Goal: Task Accomplishment & Management: Complete application form

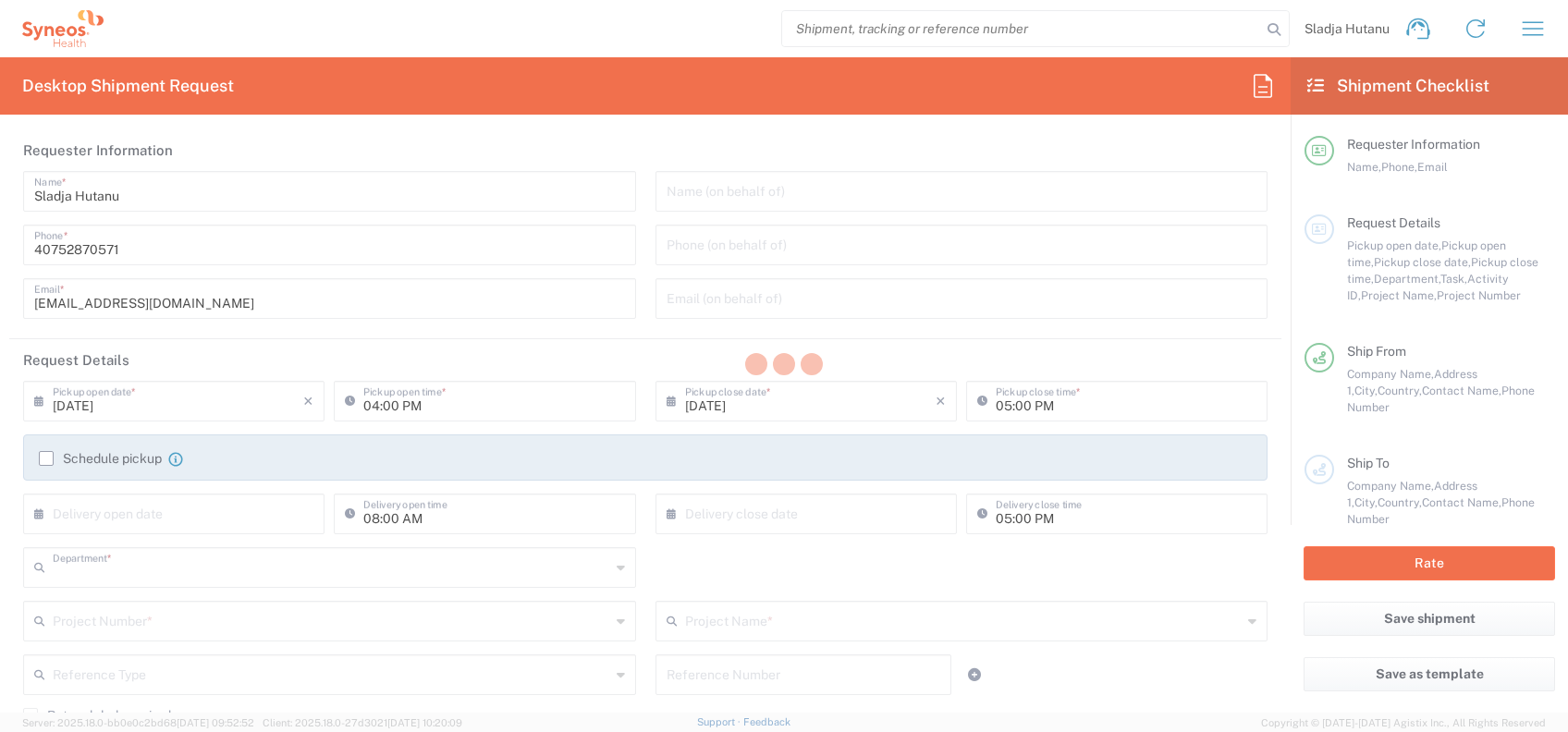
type input "3235"
type input "[GEOGRAPHIC_DATA]"
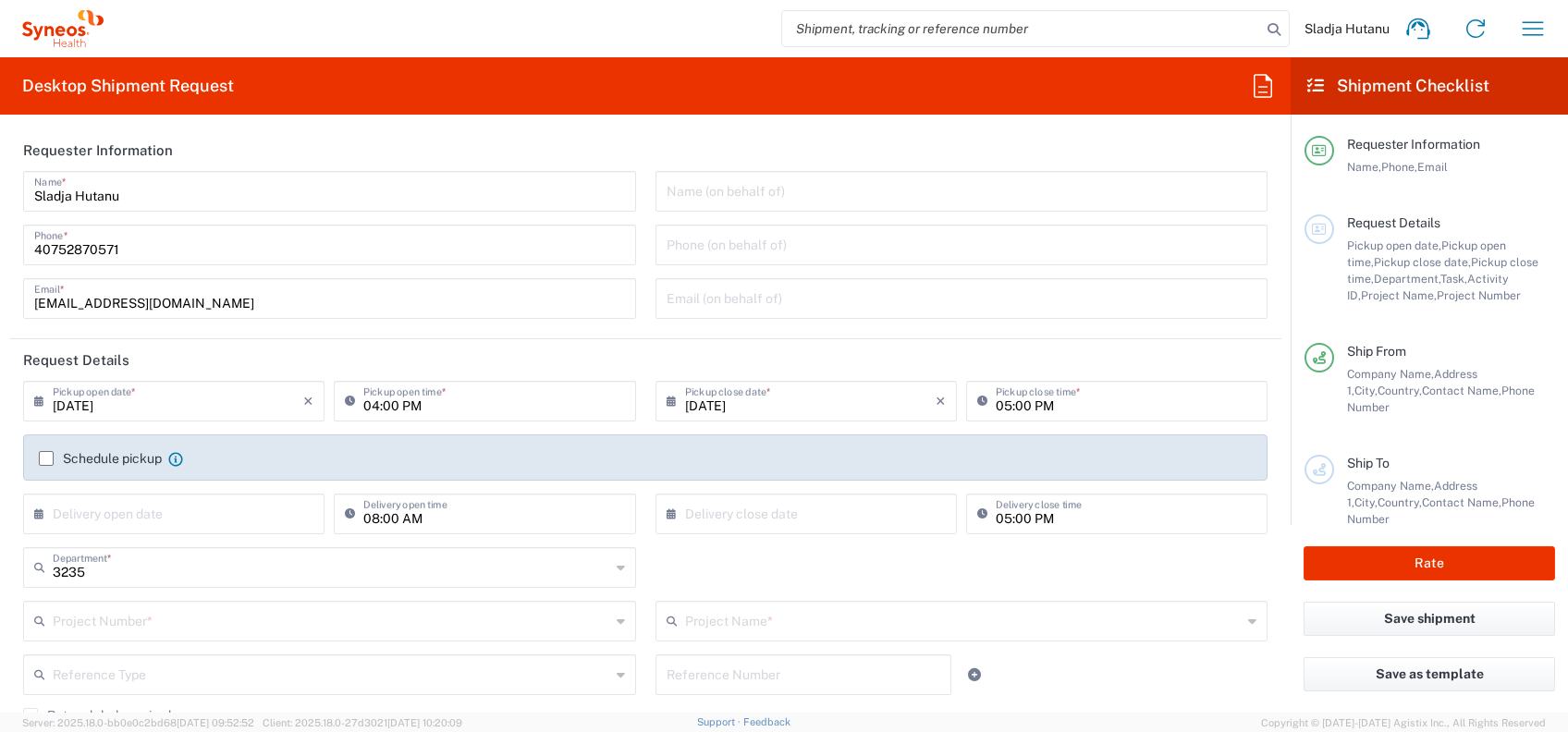
type input "Syneos Health Romania S.R.L"
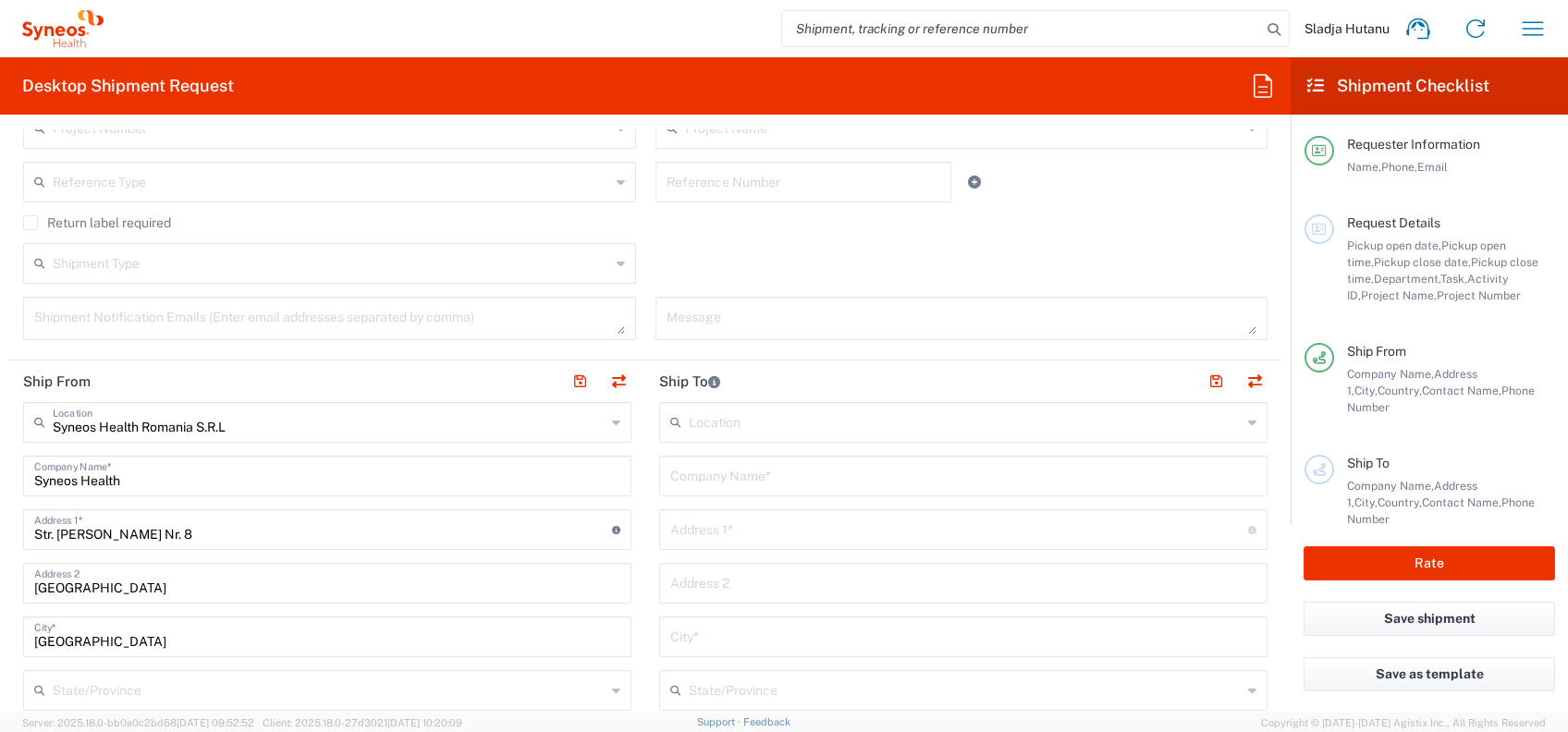
scroll to position [616, 0]
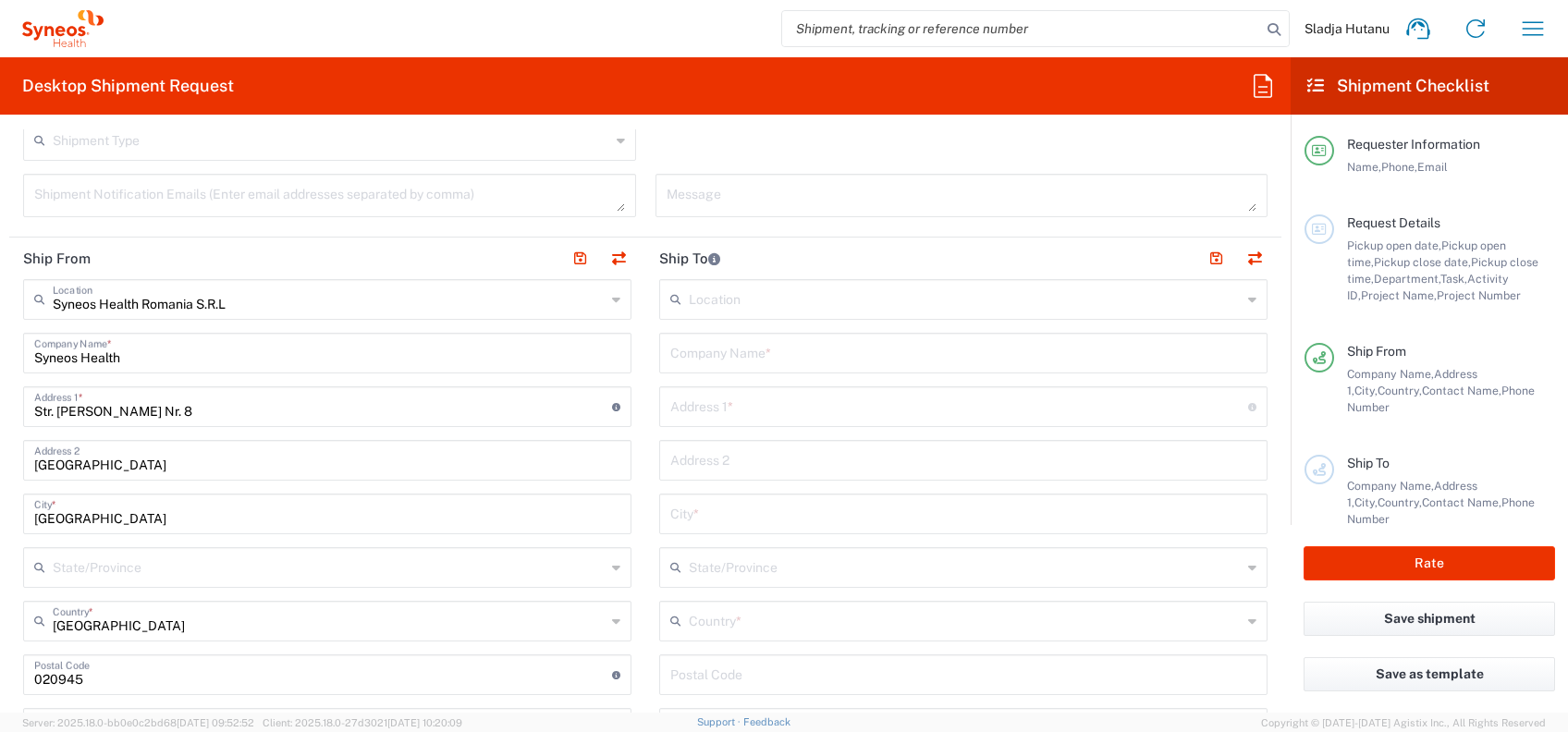
click at [612, 303] on icon at bounding box center [616, 299] width 8 height 30
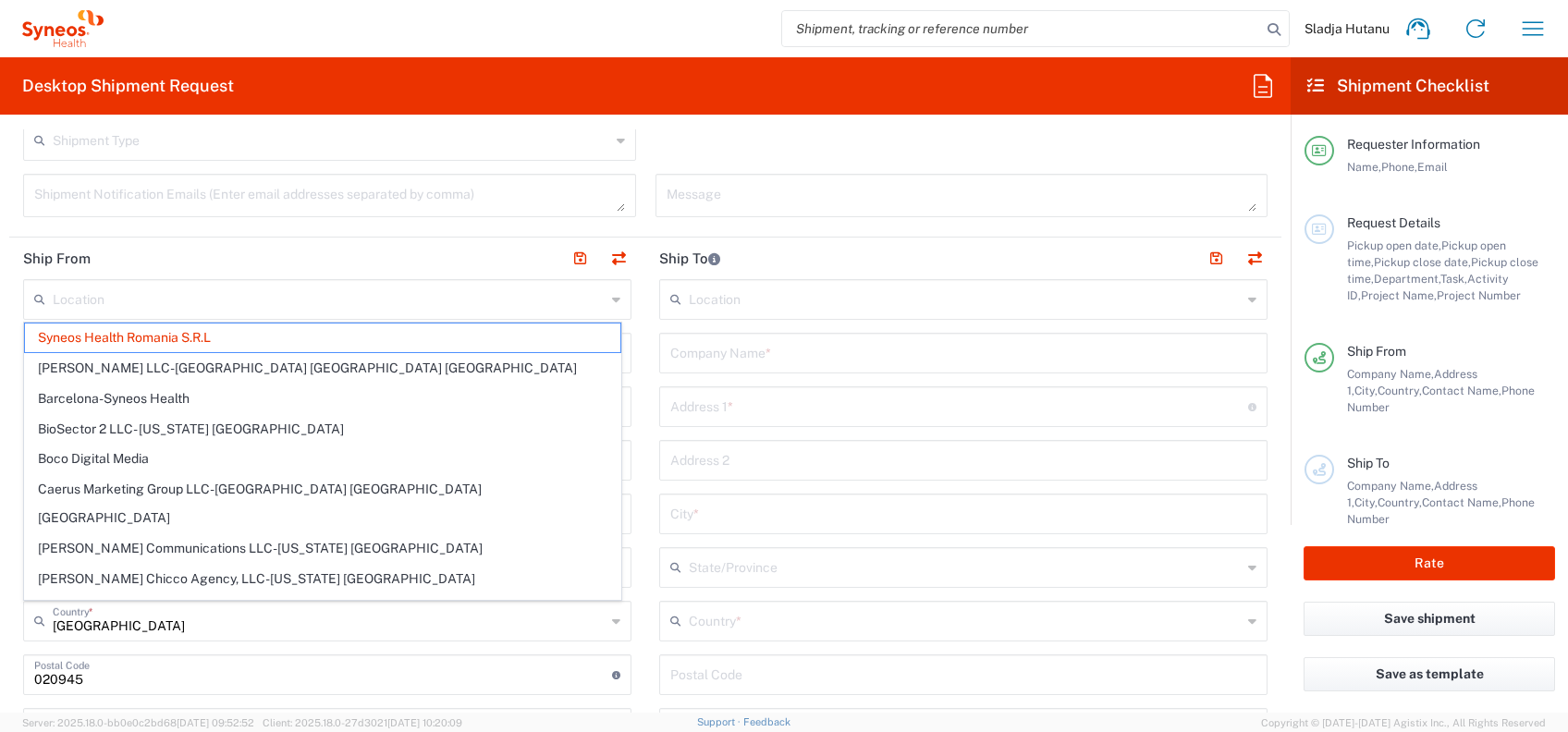
click at [598, 299] on div "Location" at bounding box center [326, 299] width 608 height 40
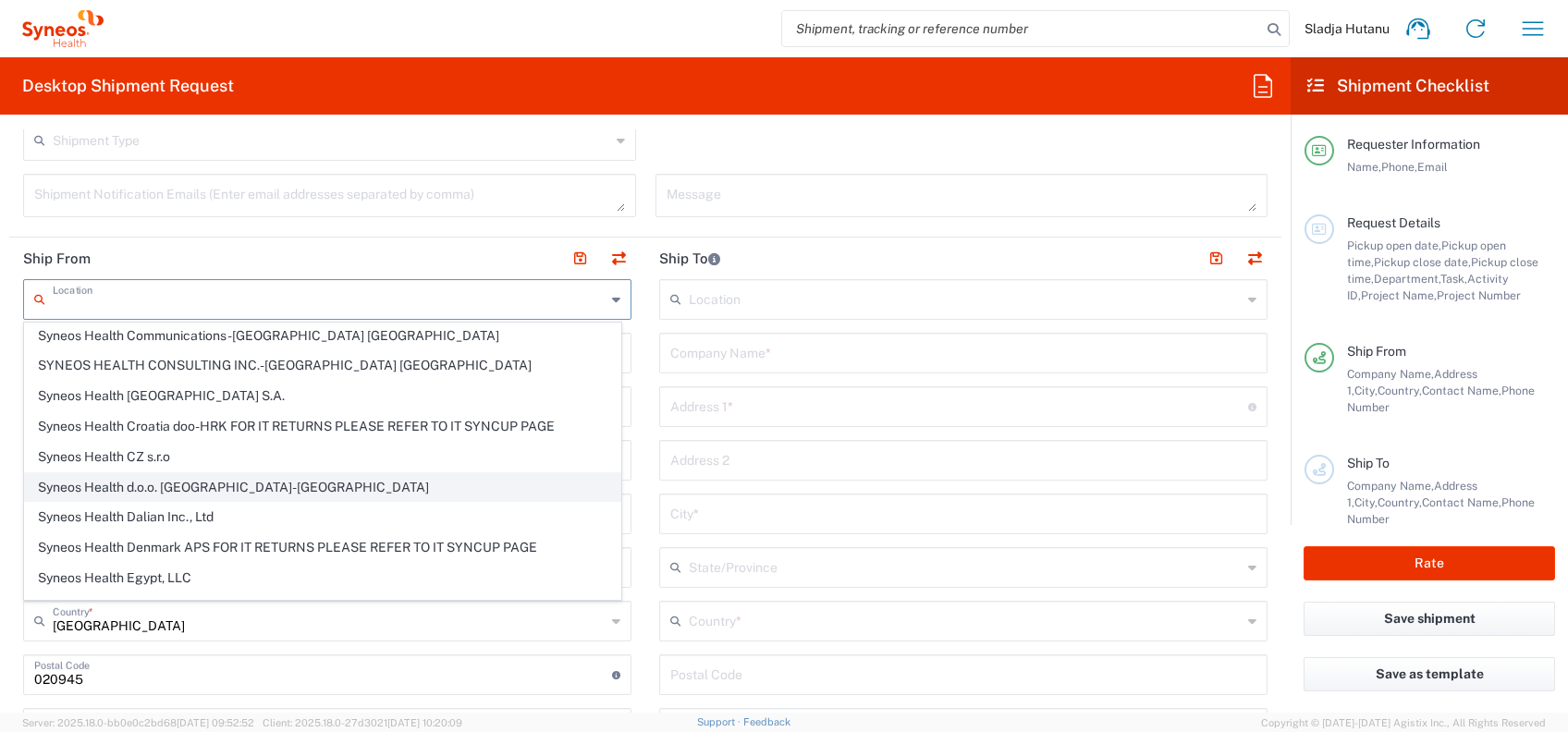
scroll to position [1849, 0]
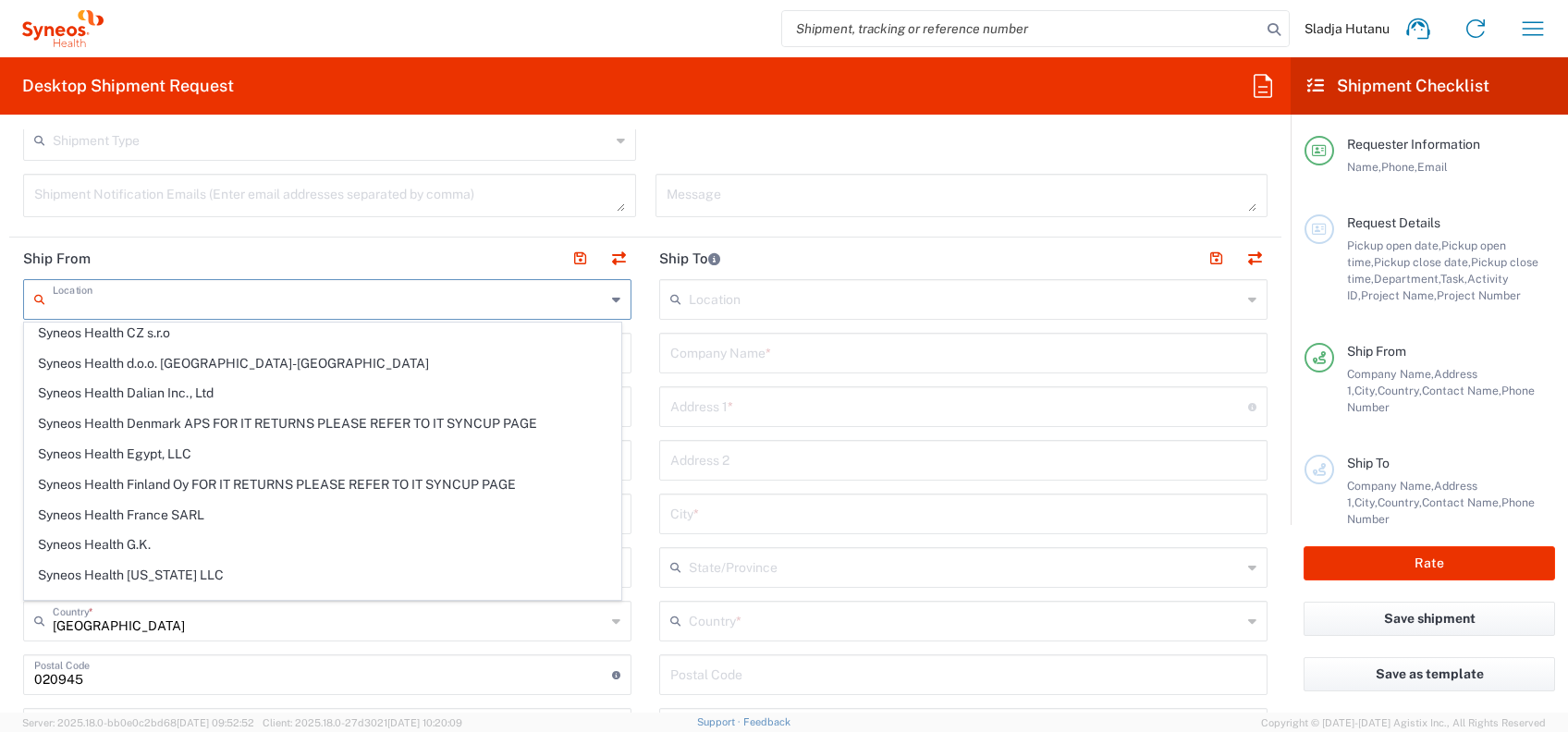
drag, startPoint x: 468, startPoint y: 272, endPoint x: 458, endPoint y: 260, distance: 15.6
click at [468, 271] on header "Ship From" at bounding box center [327, 258] width 637 height 41
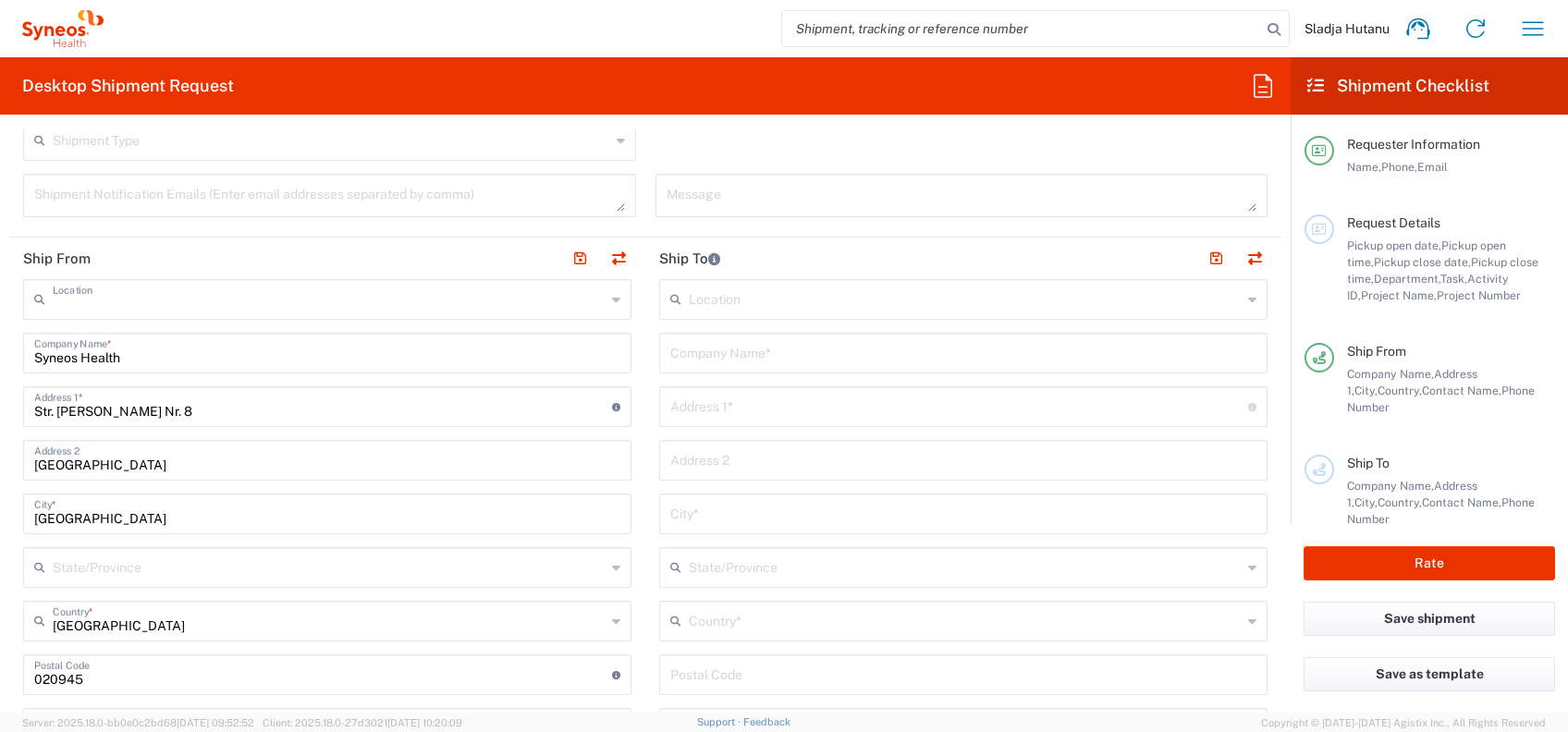
type input "Syneos Health Romania S.R.L"
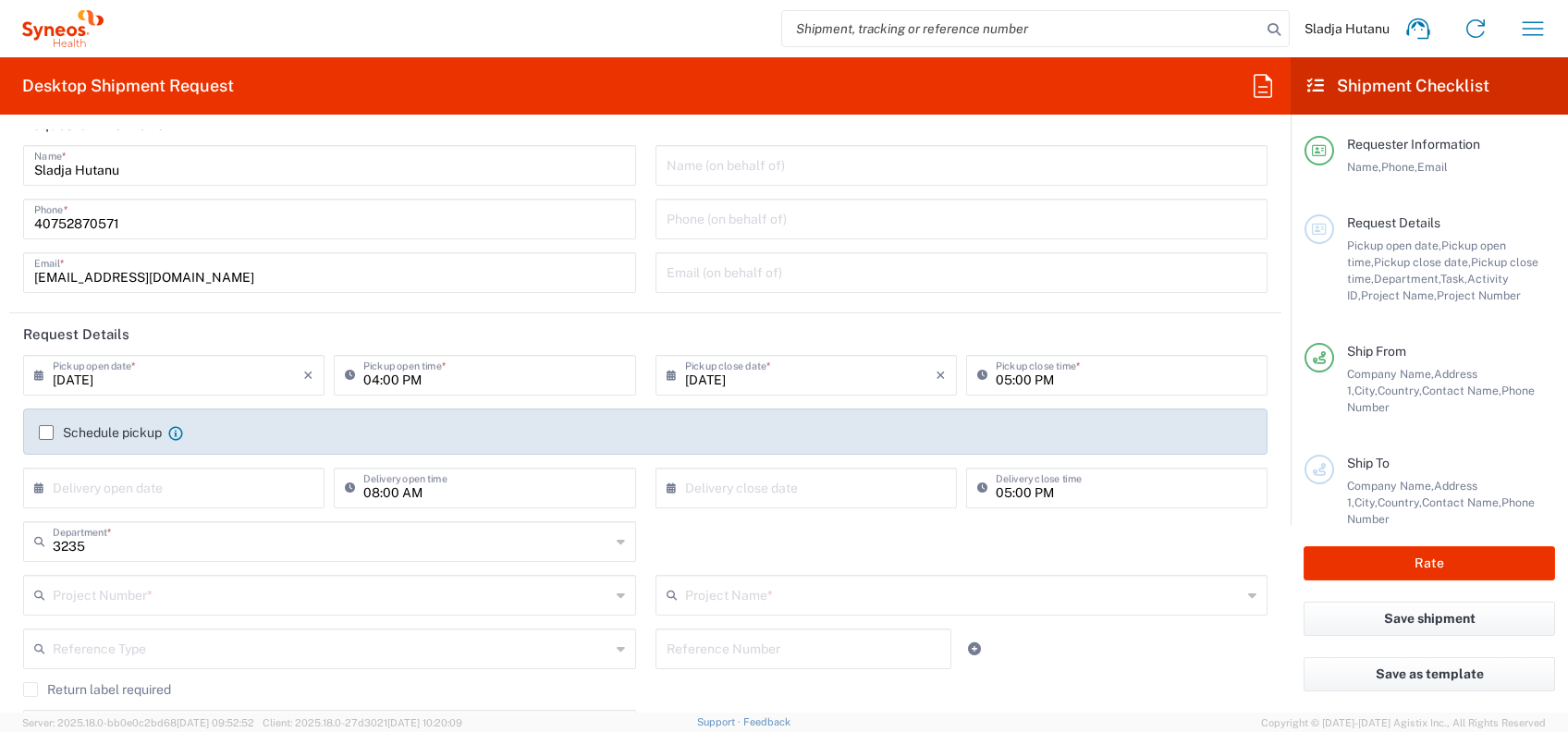
scroll to position [0, 0]
